Goal: Use online tool/utility: Utilize a website feature to perform a specific function

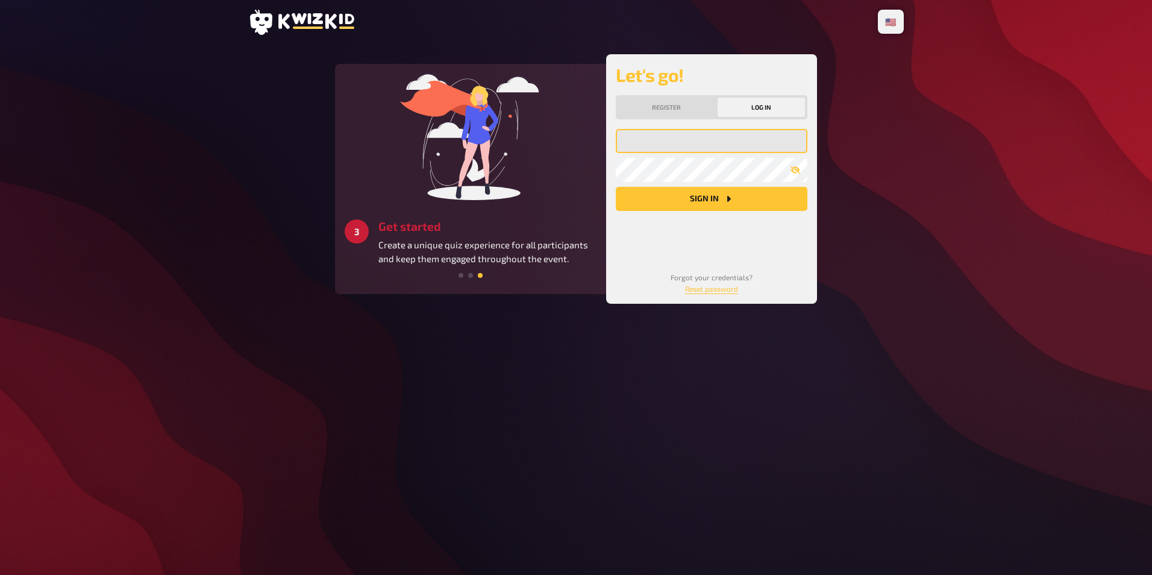
click at [656, 145] on input "email" at bounding box center [712, 141] width 192 height 24
type input "Markus.Jung1@at.ey.com"
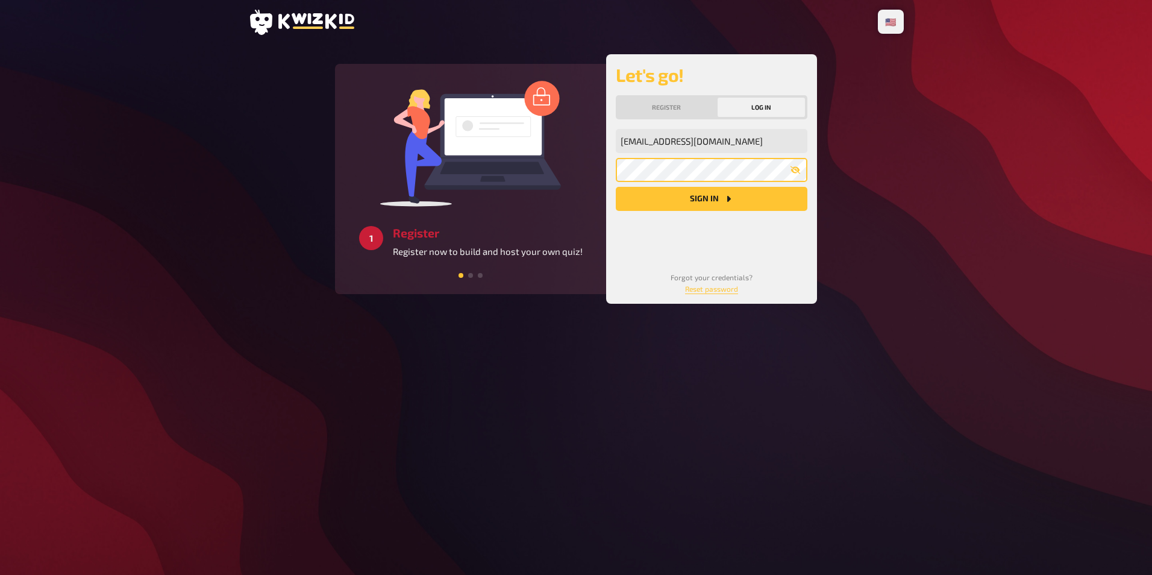
click at [616, 187] on button "Sign in" at bounding box center [712, 199] width 192 height 24
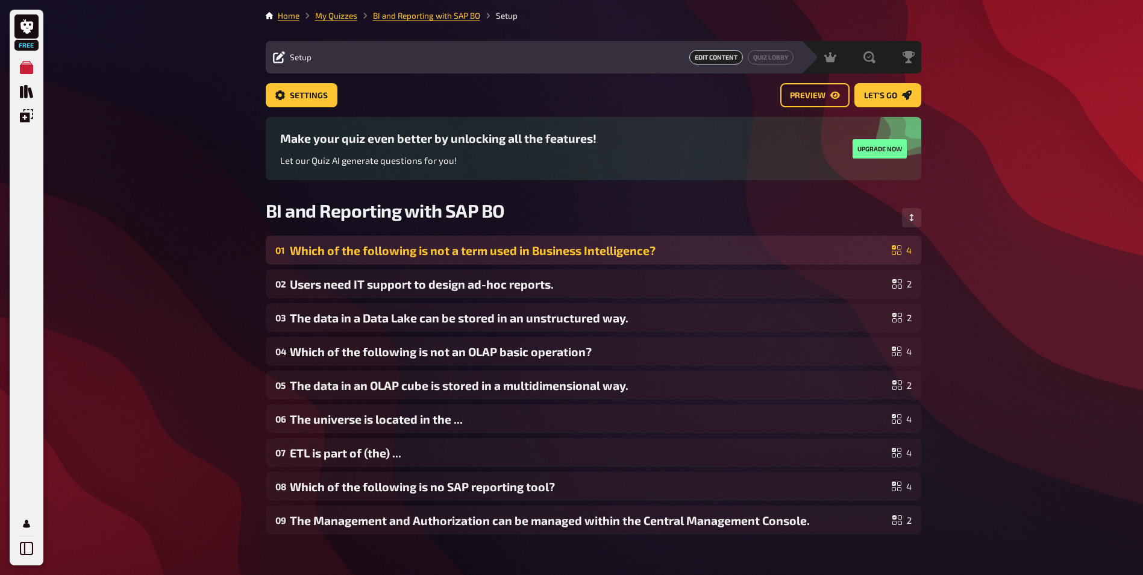
click at [404, 250] on div "Which of the following is not a term used in Business Intelligence?" at bounding box center [588, 250] width 597 height 14
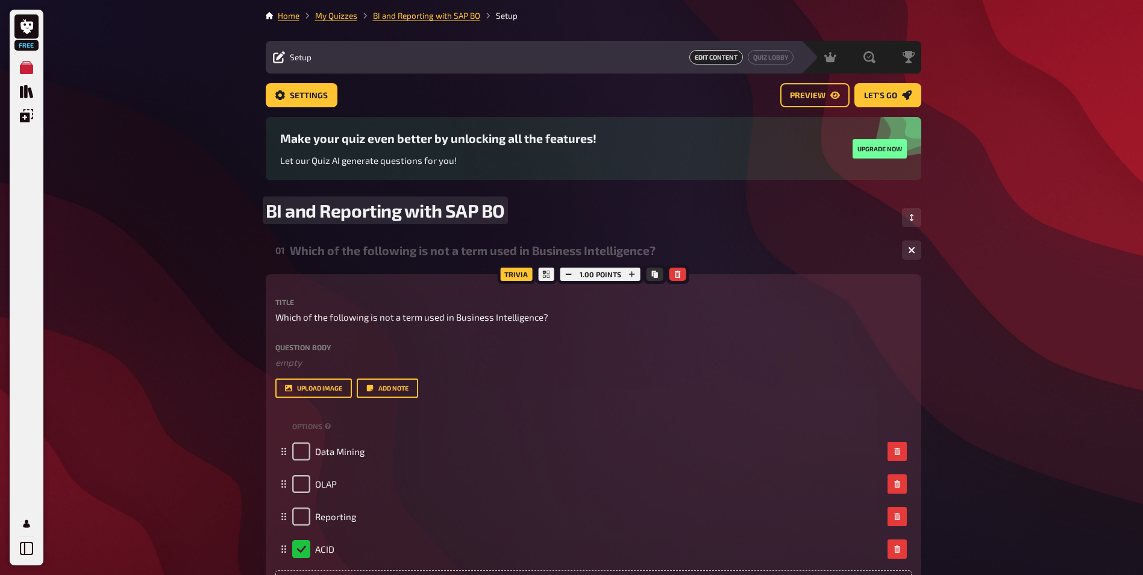
click at [698, 209] on div "BI and Reporting with SAP BO" at bounding box center [593, 217] width 655 height 36
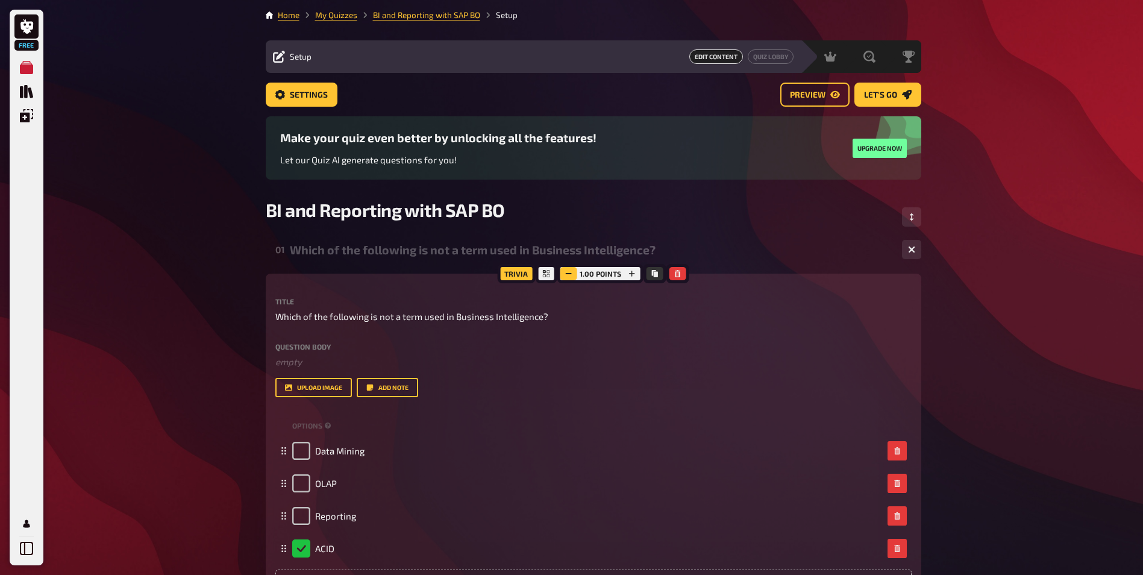
click at [563, 277] on button "button" at bounding box center [568, 273] width 17 height 13
click at [636, 274] on button "button" at bounding box center [632, 273] width 17 height 13
click at [911, 252] on icon "button" at bounding box center [911, 249] width 7 height 7
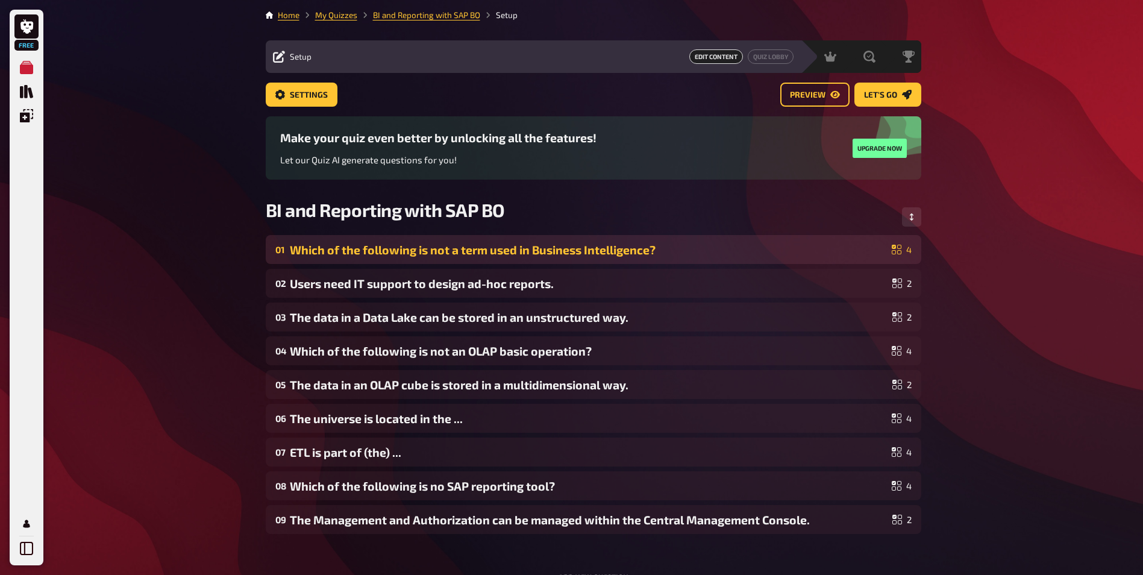
click at [446, 248] on div "Which of the following is not a term used in Business Intelligence?" at bounding box center [588, 250] width 597 height 14
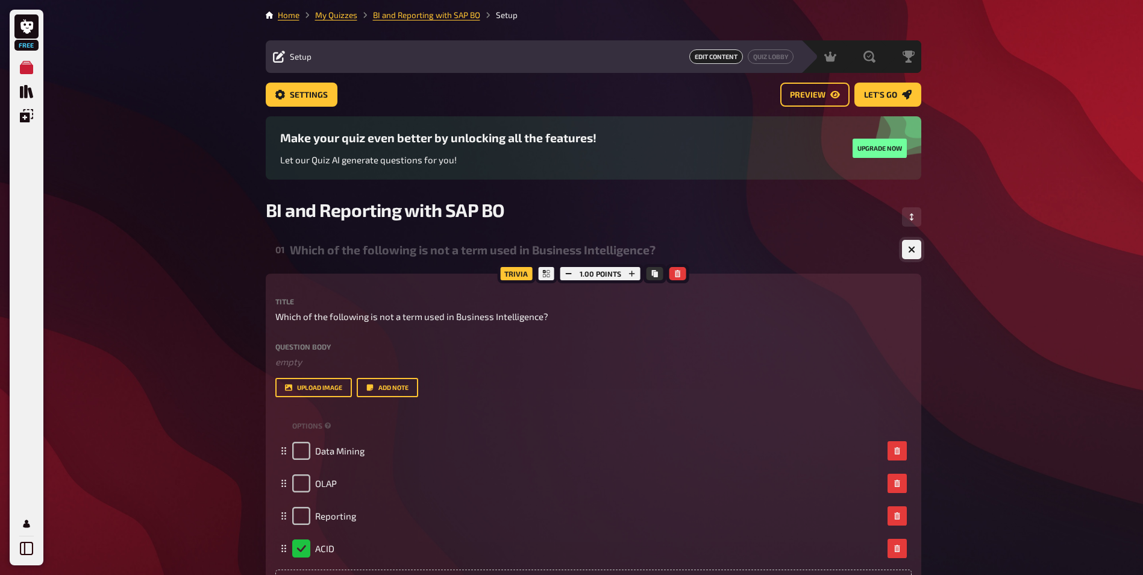
click at [908, 255] on button "button" at bounding box center [911, 249] width 19 height 19
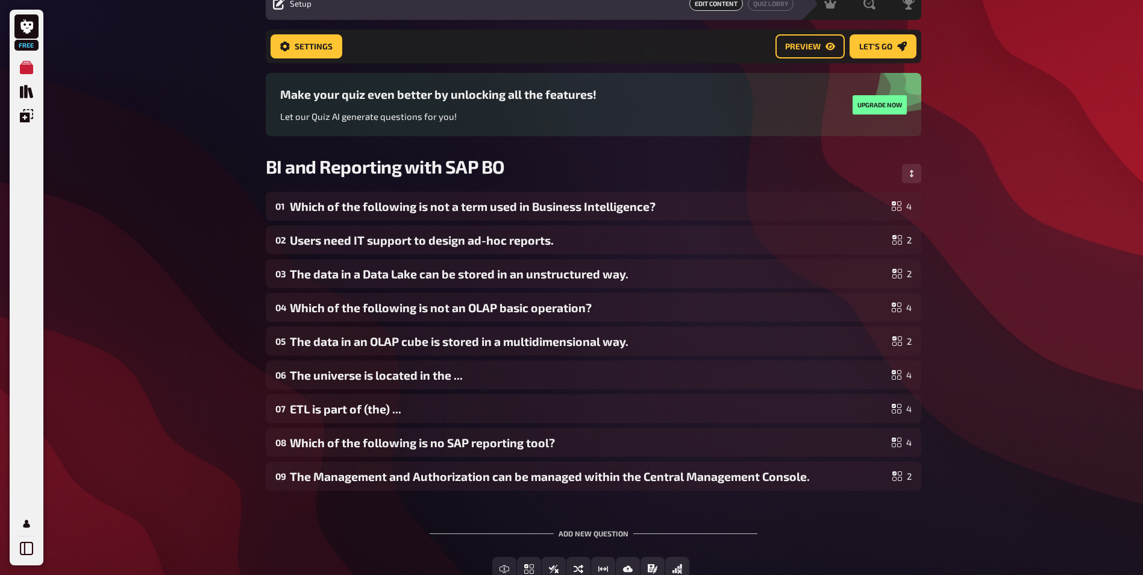
scroll to position [0, 0]
